Goal: Task Accomplishment & Management: Manage account settings

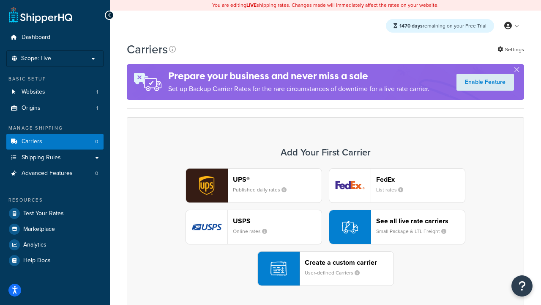
click at [326, 227] on div "UPS® Published daily rates FedEx List rates USPS Online rates See all live rate…" at bounding box center [326, 227] width 380 height 118
click at [421, 179] on header "FedEx" at bounding box center [420, 179] width 89 height 8
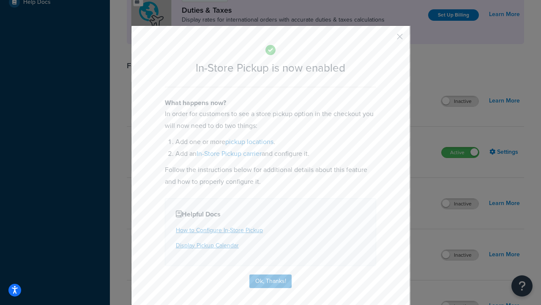
click at [387, 39] on button "button" at bounding box center [388, 39] width 2 height 2
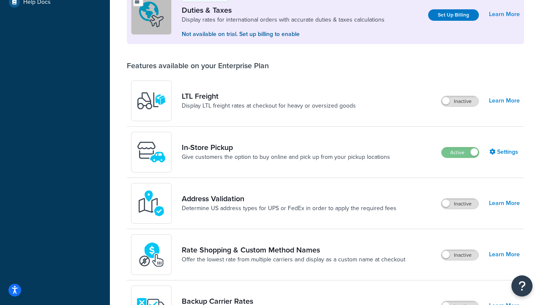
scroll to position [258, 0]
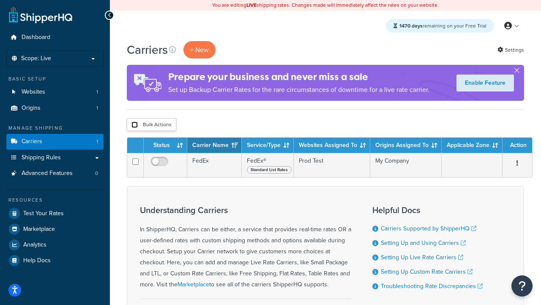
click at [135, 125] on input "checkbox" at bounding box center [135, 124] width 6 height 6
checkbox input "true"
click at [0, 0] on button "Delete" at bounding box center [0, 0] width 0 height 0
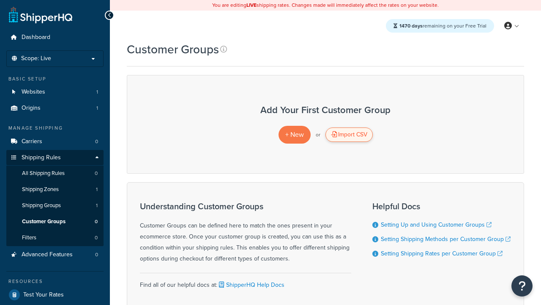
click at [349, 135] on div "Import CSV" at bounding box center [349, 134] width 47 height 14
